Goal: Find specific page/section: Find specific page/section

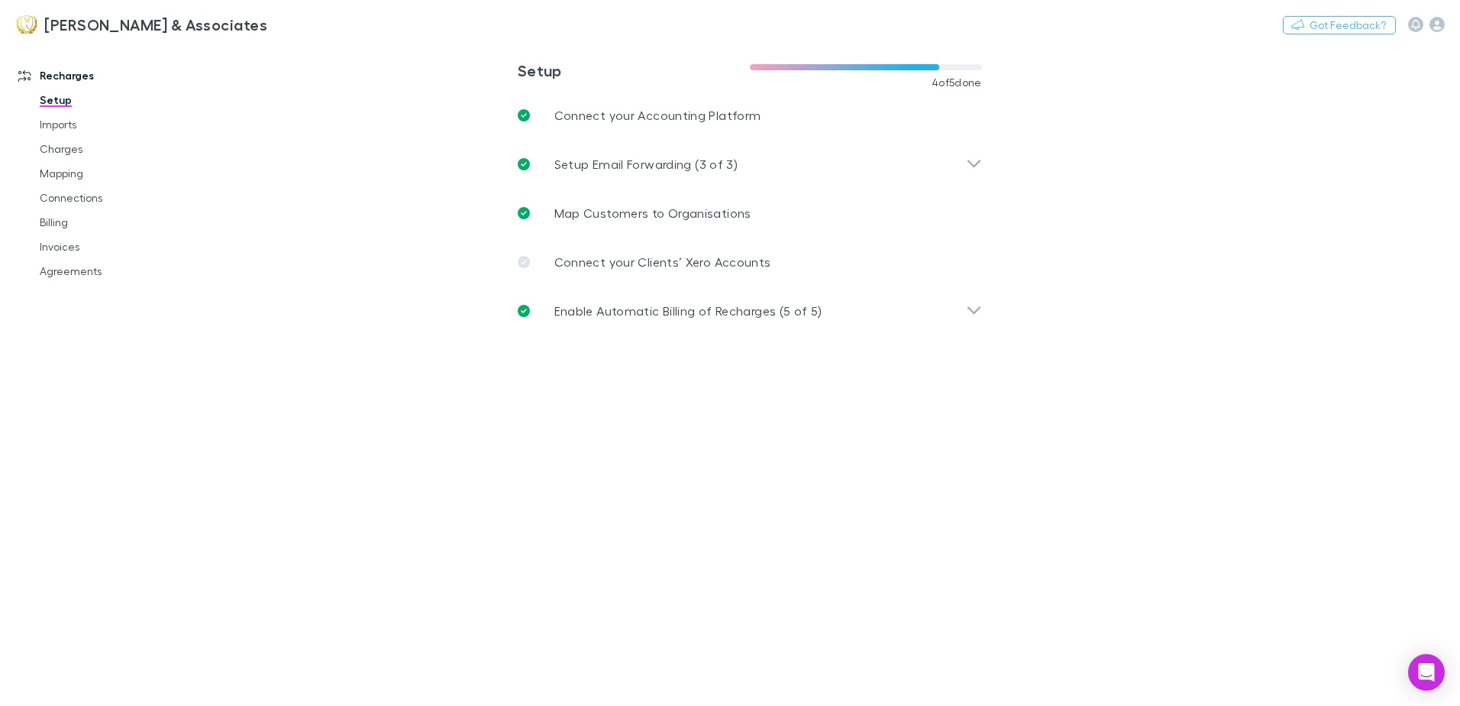
click at [53, 278] on link "Agreements" at bounding box center [115, 271] width 182 height 24
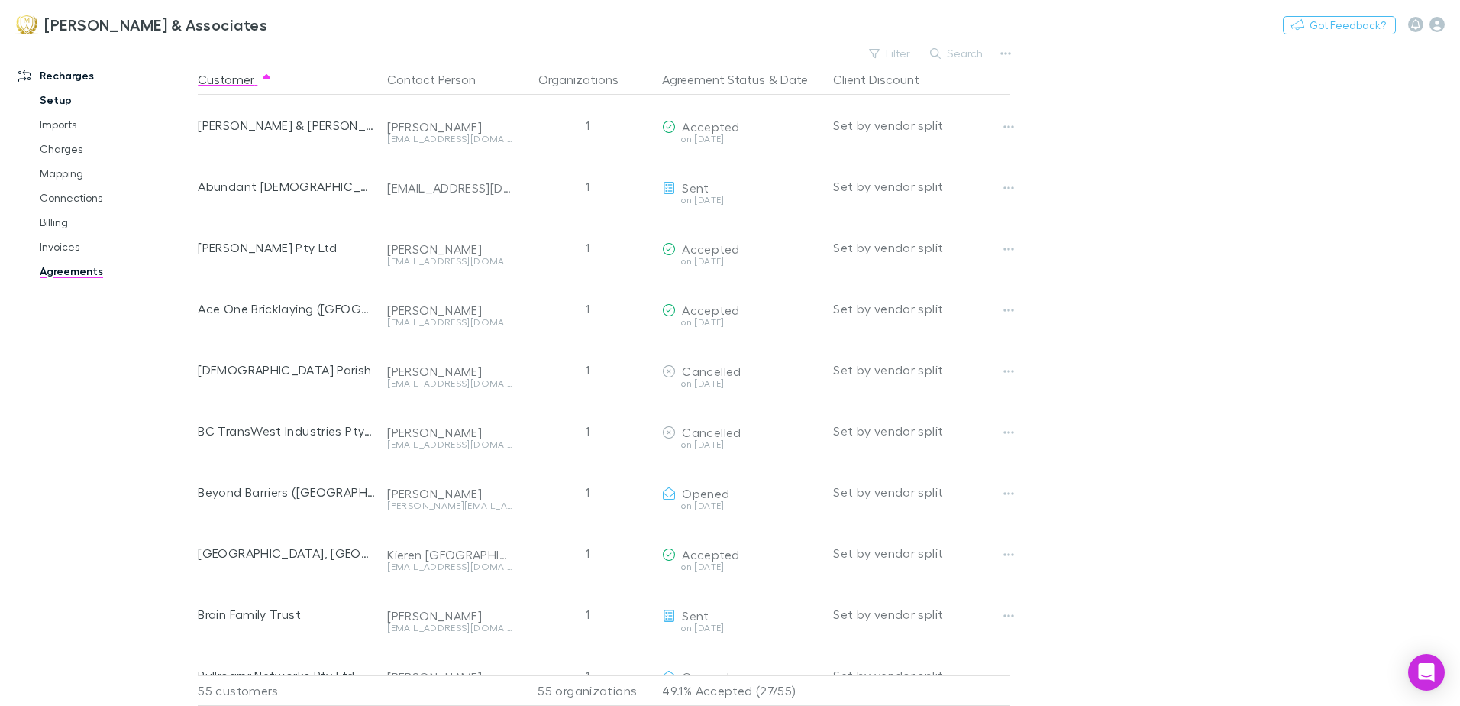
click at [58, 100] on link "Setup" at bounding box center [115, 100] width 182 height 24
